Goal: Contribute content

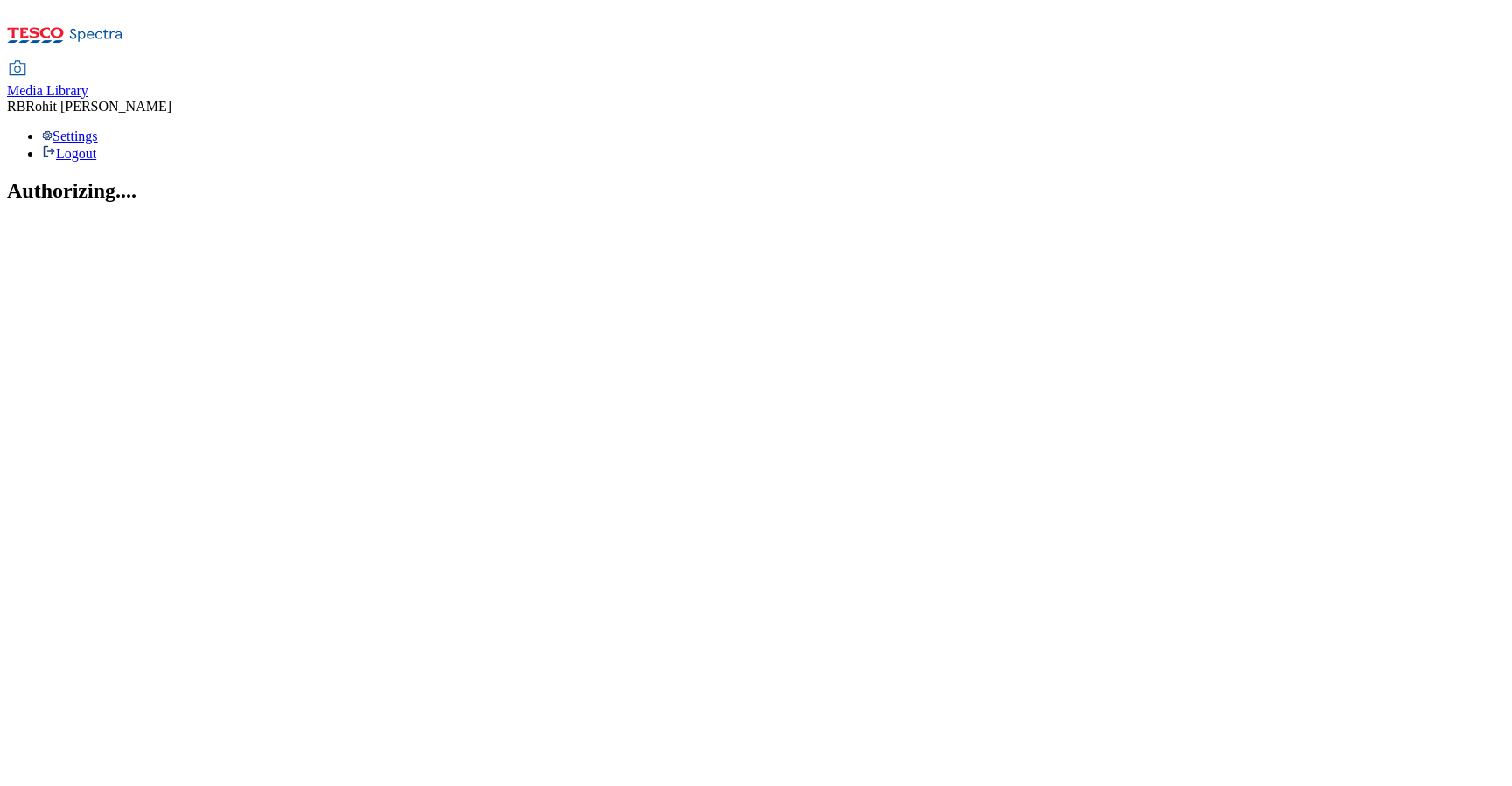
select select "flare-ghs-roi"
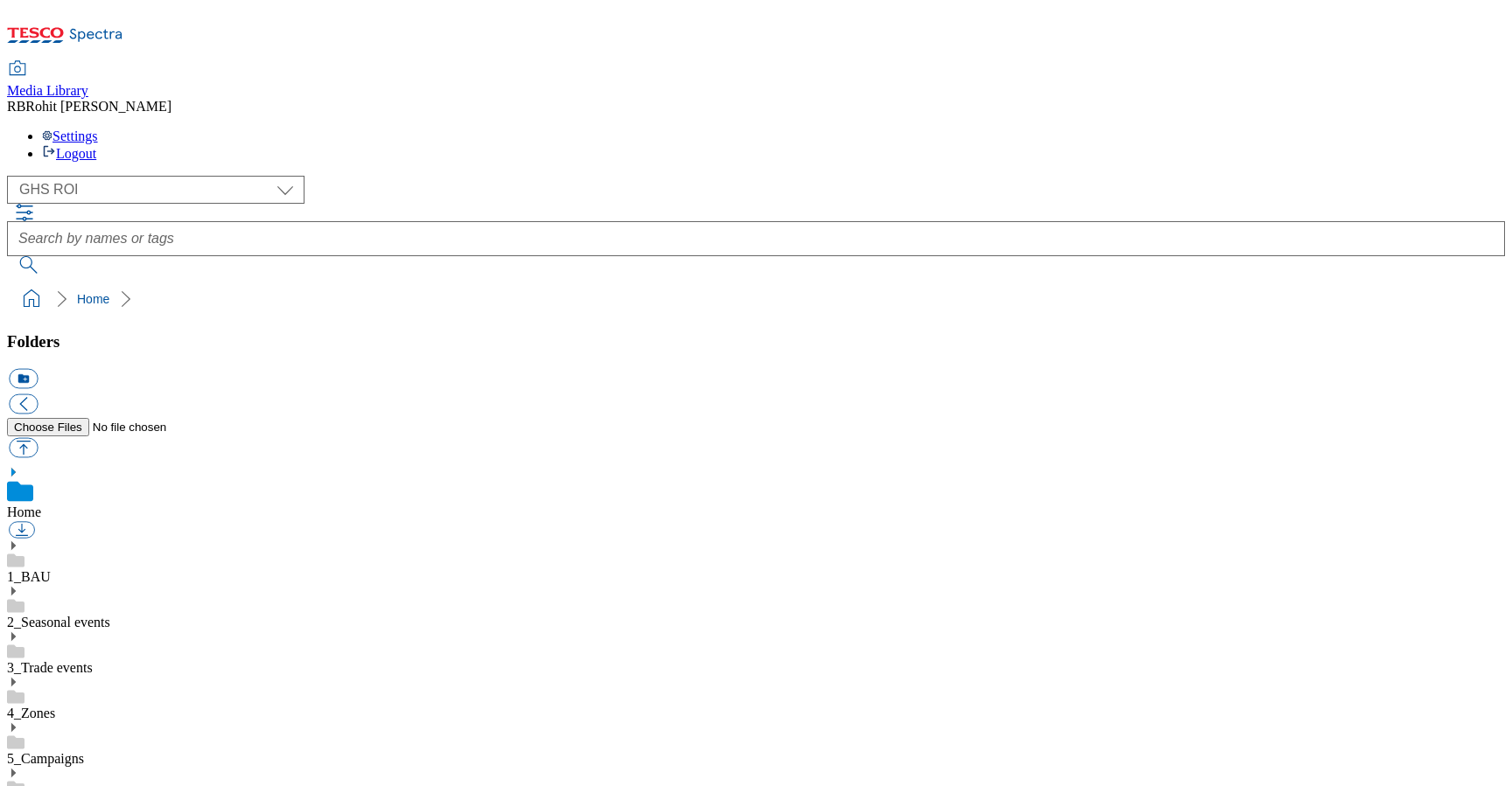
scroll to position [3, 0]
click at [16, 677] on use at bounding box center [13, 681] width 4 height 9
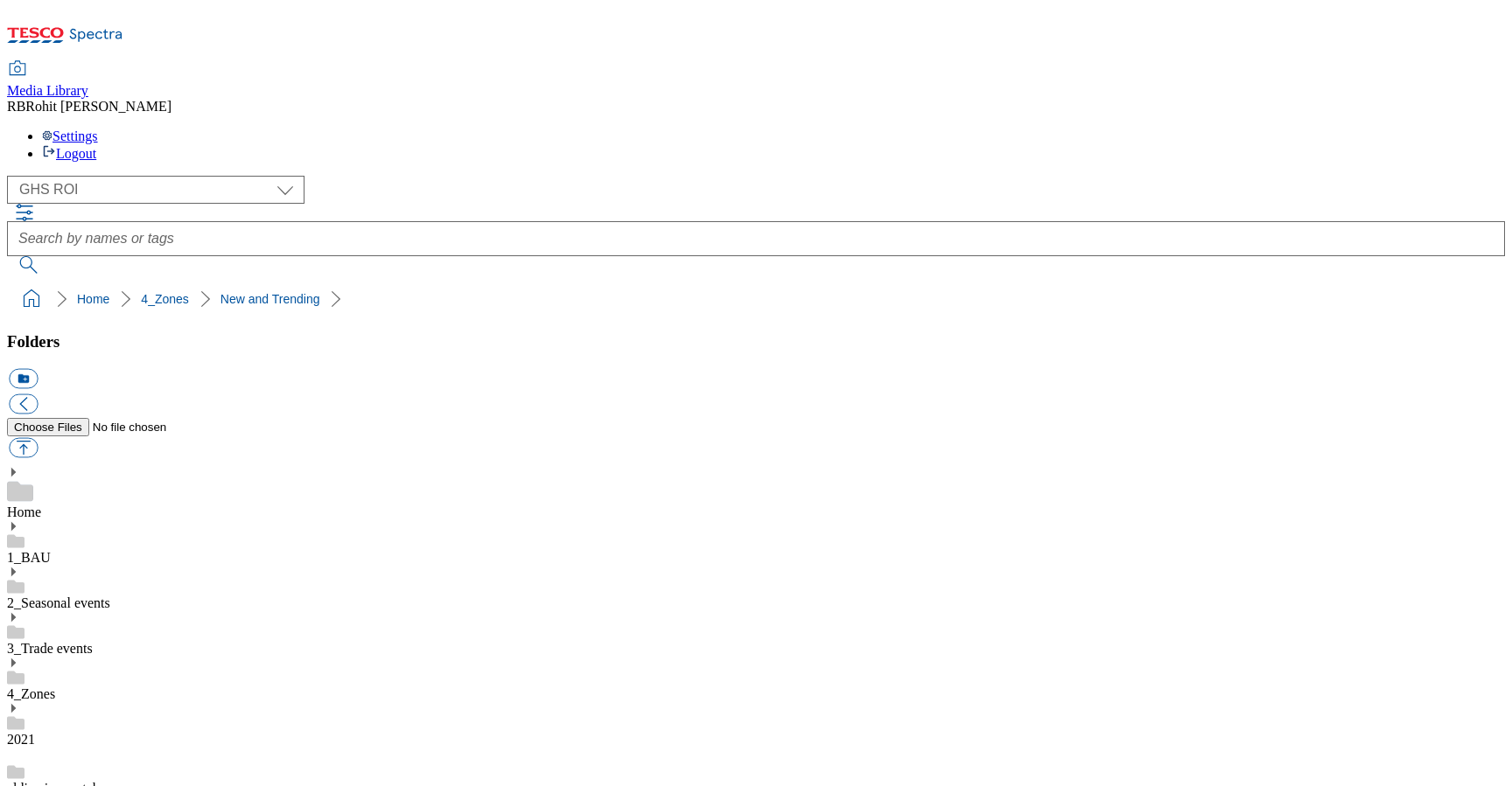
click at [38, 370] on button "icon_new_folder" at bounding box center [23, 380] width 29 height 20
type input "2530"
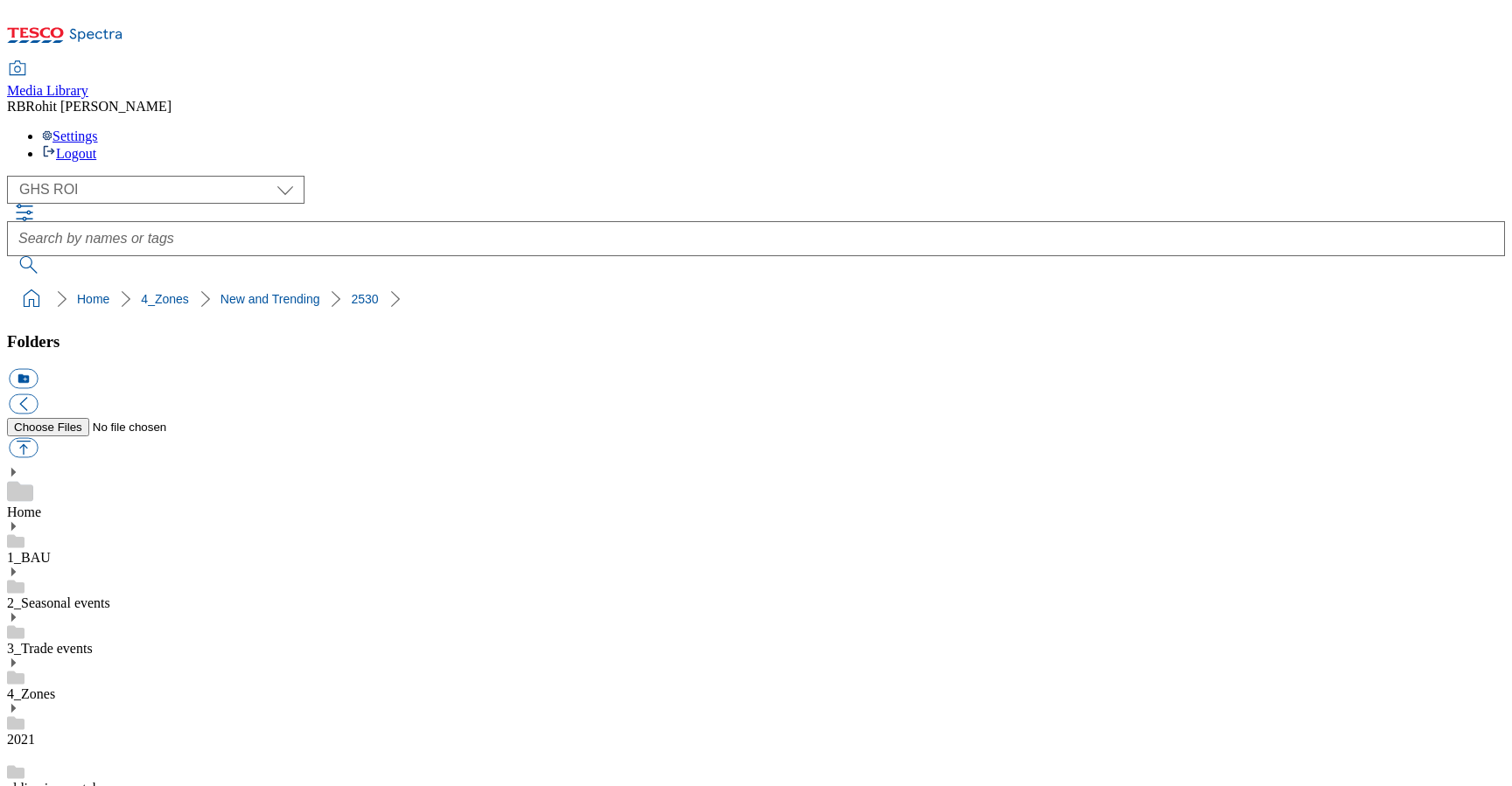
click at [38, 370] on button "icon_new_folder" at bounding box center [23, 380] width 29 height 20
type input "Zone page"
click at [38, 370] on button "icon_new_folder" at bounding box center [23, 380] width 29 height 20
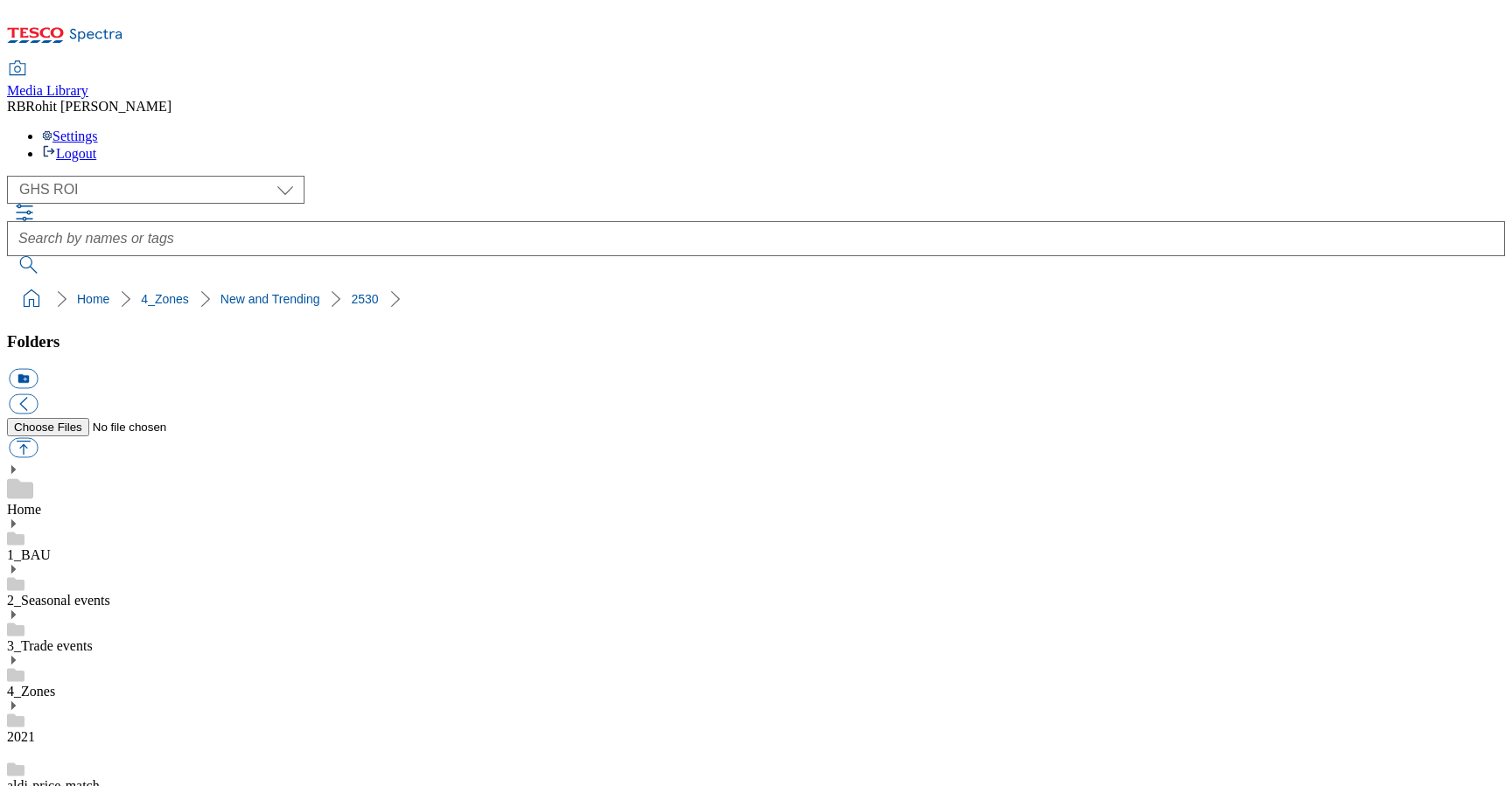
type input "Buylist"
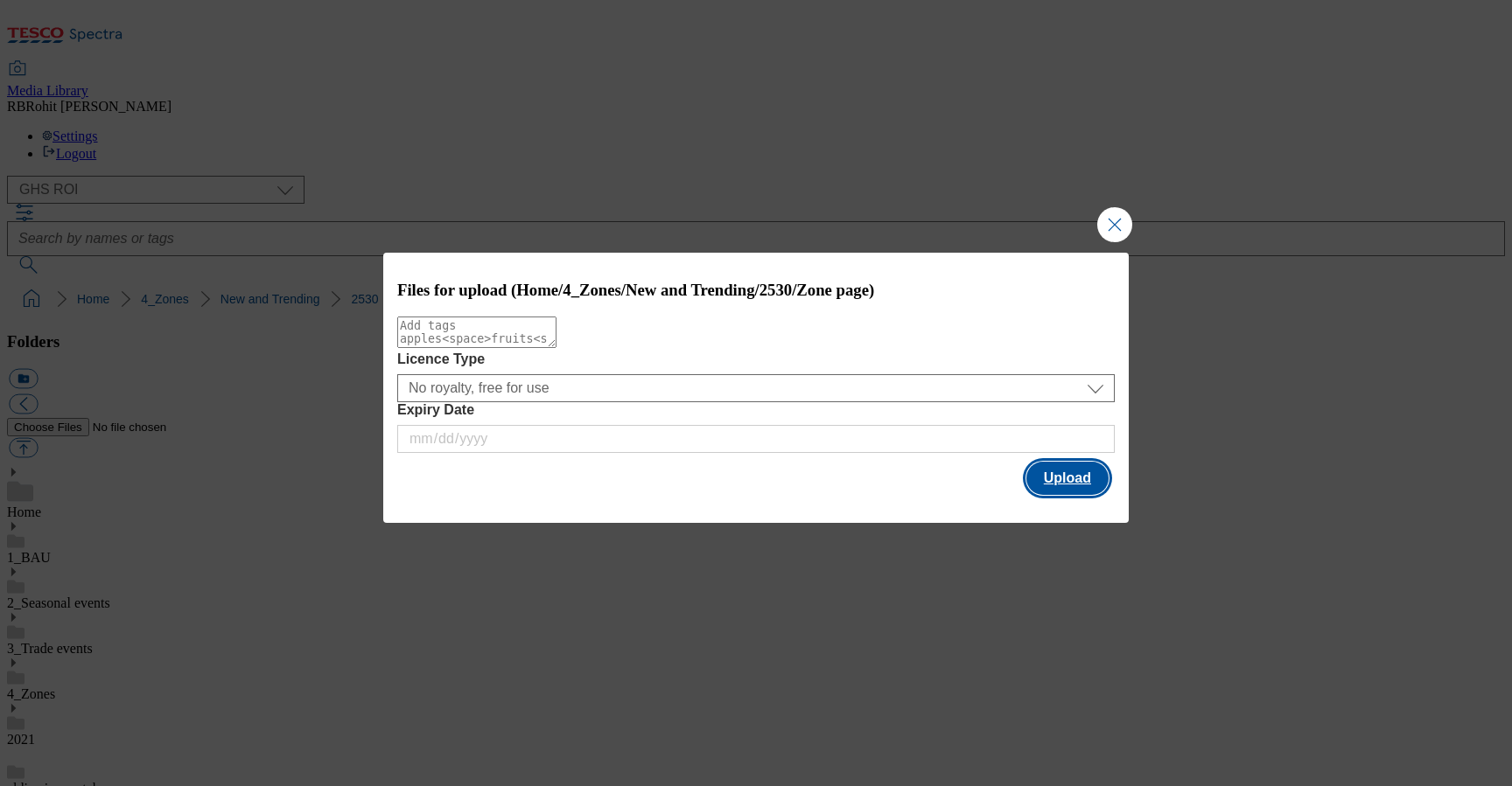
click at [1051, 471] on button "Upload" at bounding box center [1067, 478] width 83 height 33
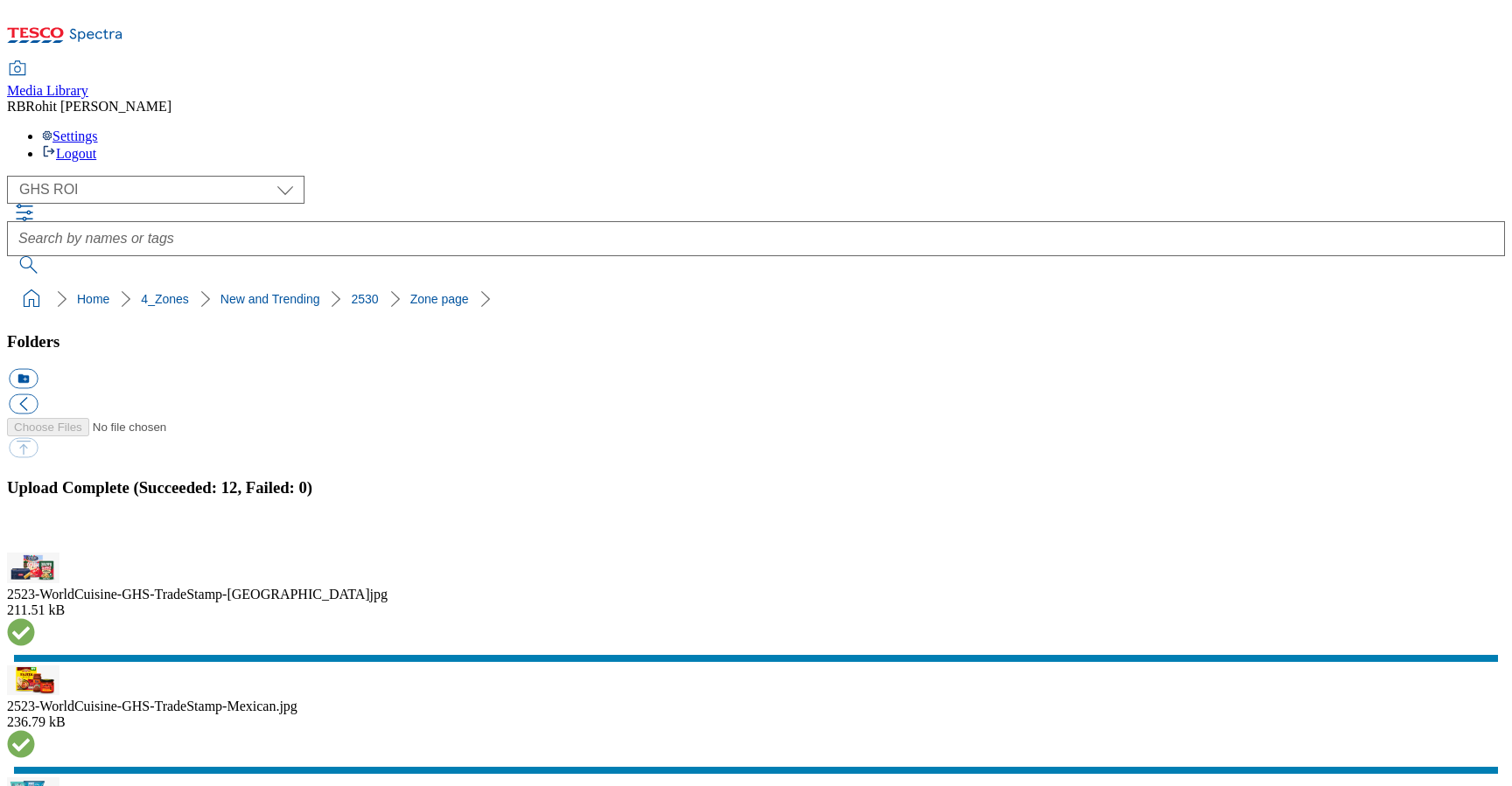
scroll to position [581, 0]
click at [35, 534] on button "button" at bounding box center [22, 542] width 26 height 17
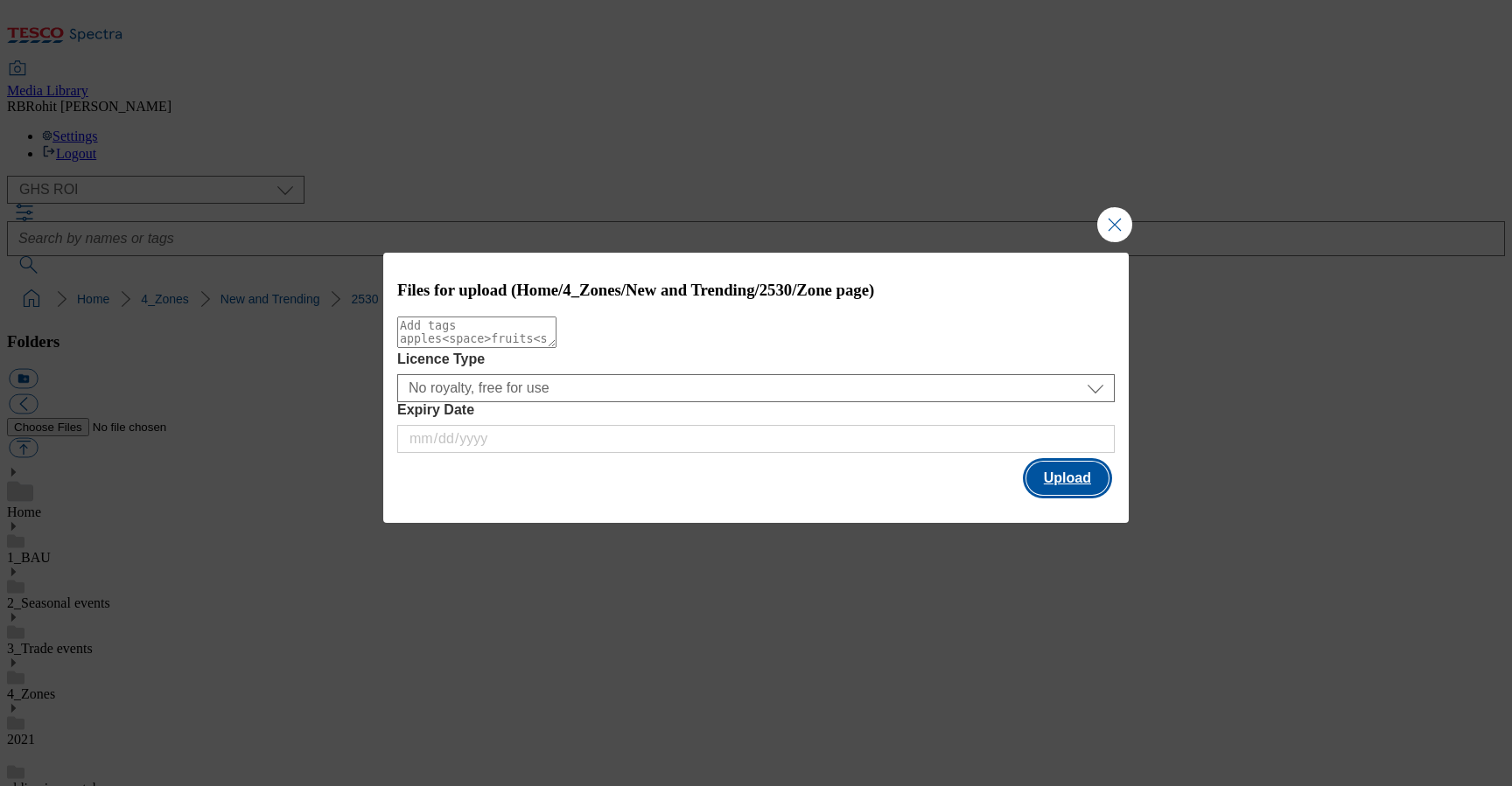
click at [1046, 481] on button "Upload" at bounding box center [1067, 478] width 83 height 33
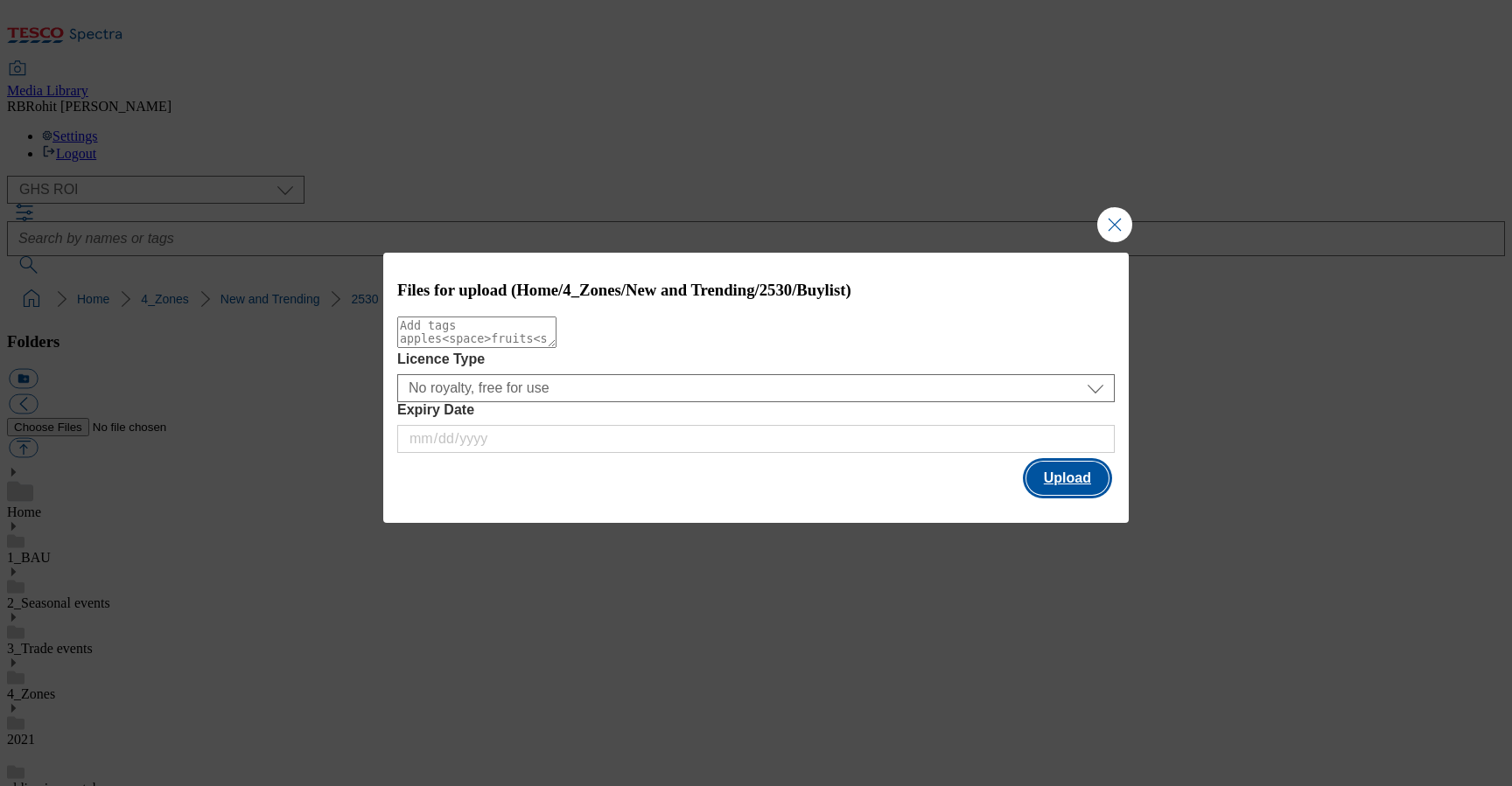
click at [1083, 475] on button "Upload" at bounding box center [1067, 478] width 83 height 33
click at [1111, 477] on div "Files for upload (Home/4_Zones/New and Trending/2530/Buylist) Licence Type No r…" at bounding box center [756, 376] width 746 height 246
click at [1079, 479] on button "Upload" at bounding box center [1067, 478] width 83 height 33
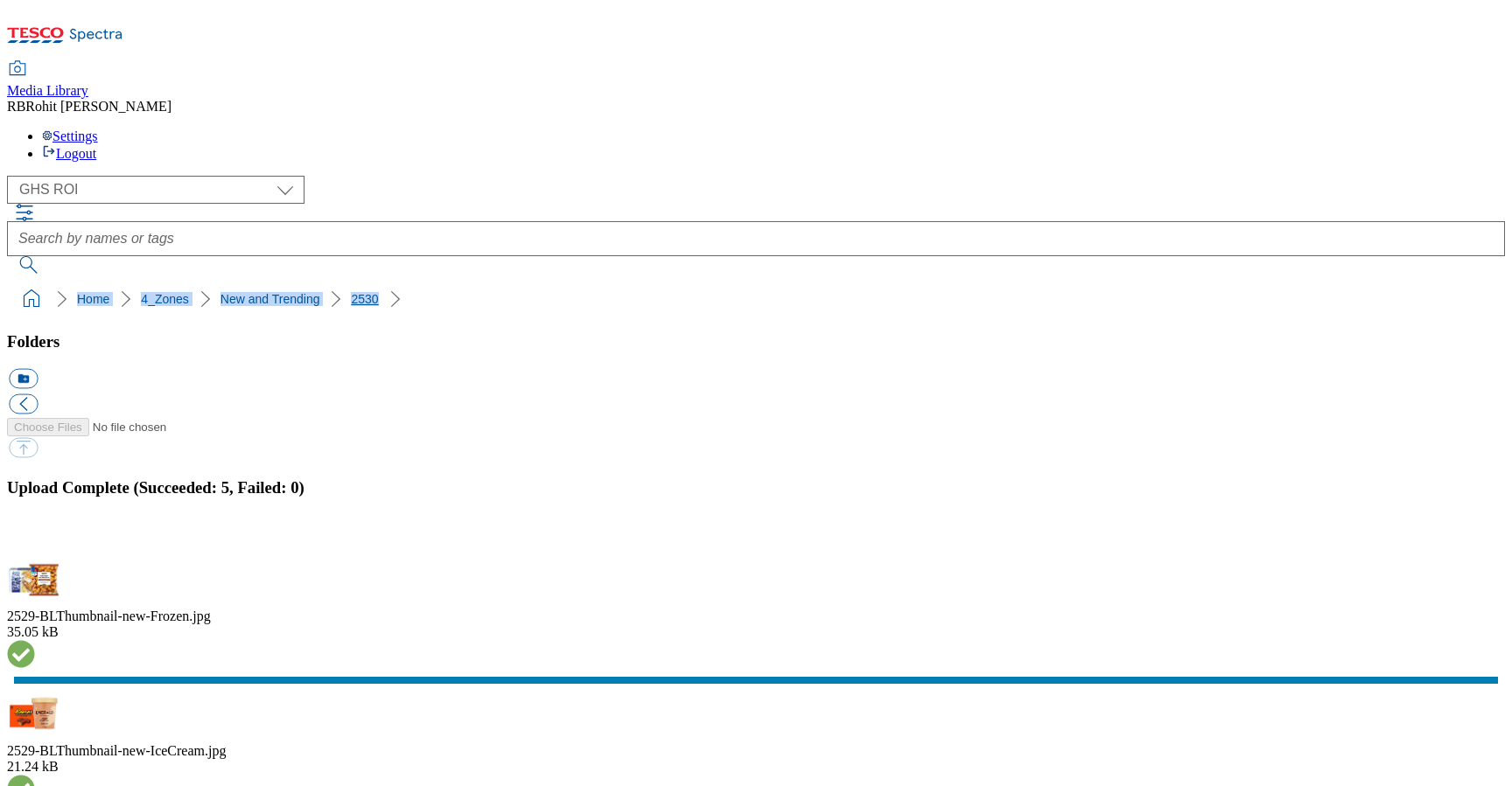
drag, startPoint x: 5, startPoint y: 171, endPoint x: 313, endPoint y: 167, distance: 308.0
click at [314, 283] on nav "Home 4_Zones New and Trending 2530" at bounding box center [756, 299] width 1498 height 33
copy ol "Home 4_Zones New and Trending 2530"
